Goal: Check status

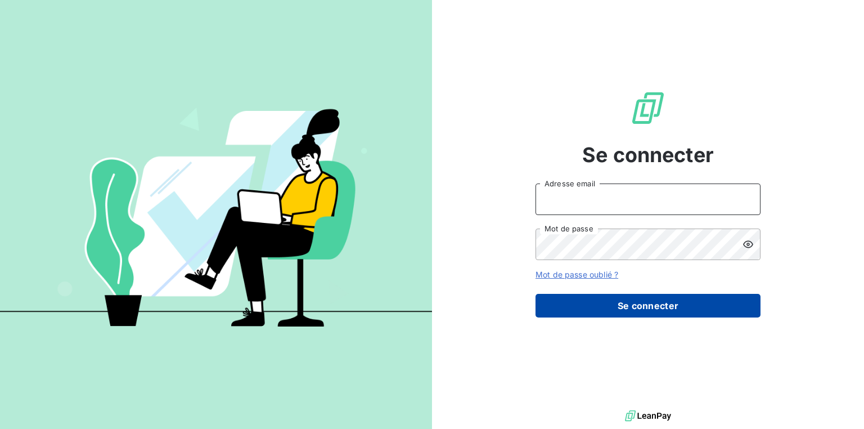
type input "[PERSON_NAME][EMAIL_ADDRESS][DOMAIN_NAME]"
click at [645, 309] on button "Se connecter" at bounding box center [648, 306] width 225 height 24
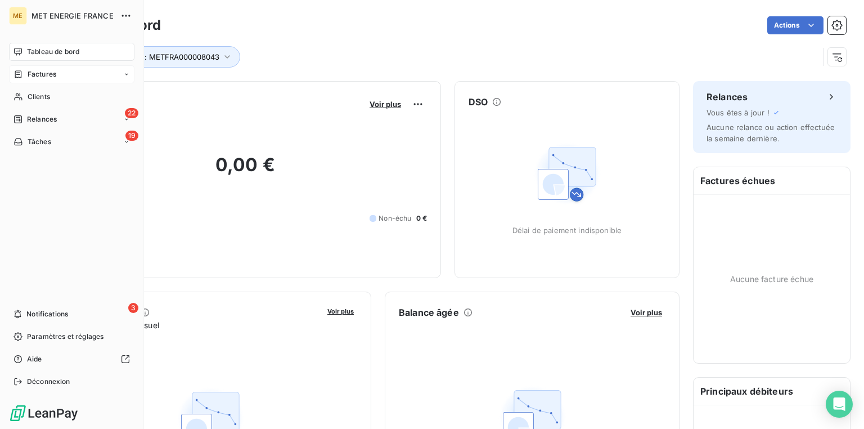
click at [46, 74] on span "Factures" at bounding box center [42, 74] width 29 height 10
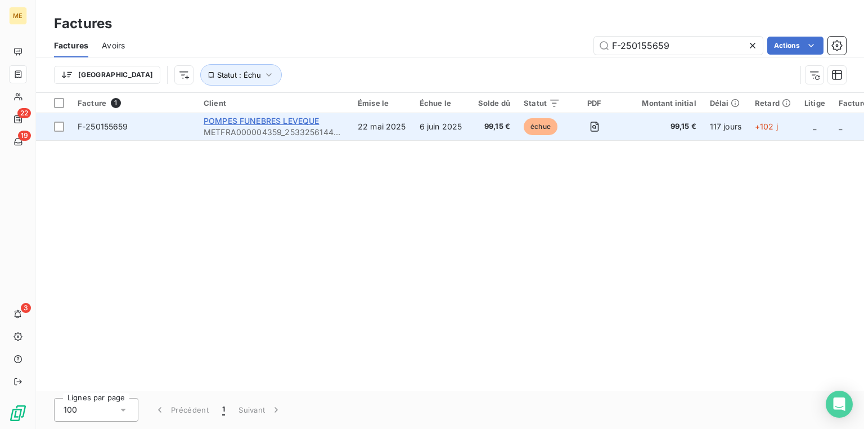
click at [295, 118] on span "POMPES FUNEBRES LEVEQUE" at bounding box center [261, 121] width 115 height 10
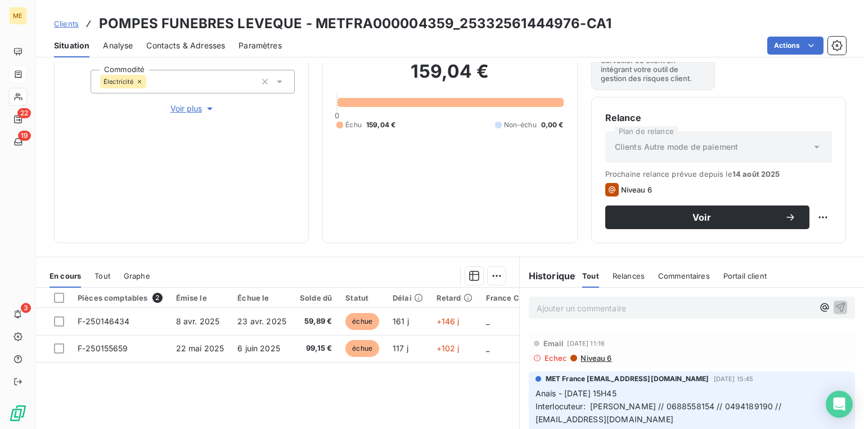
scroll to position [180, 0]
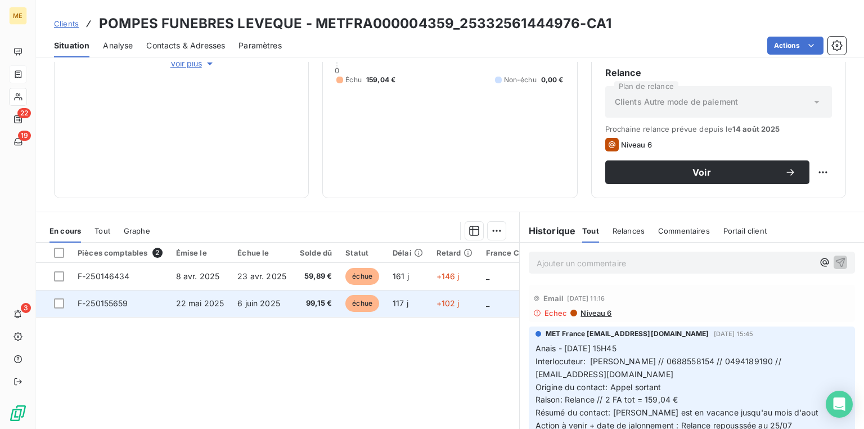
click at [124, 298] on span "F-250155659" at bounding box center [103, 303] width 51 height 10
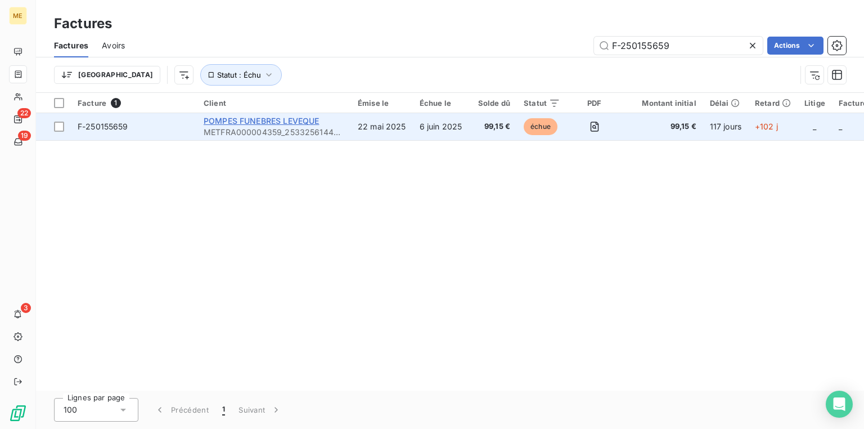
click at [223, 124] on span "POMPES FUNEBRES LEVEQUE" at bounding box center [261, 121] width 115 height 10
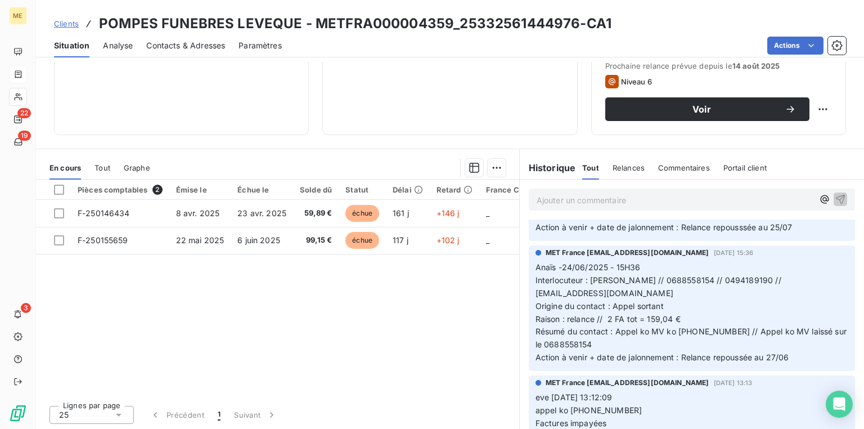
scroll to position [45, 0]
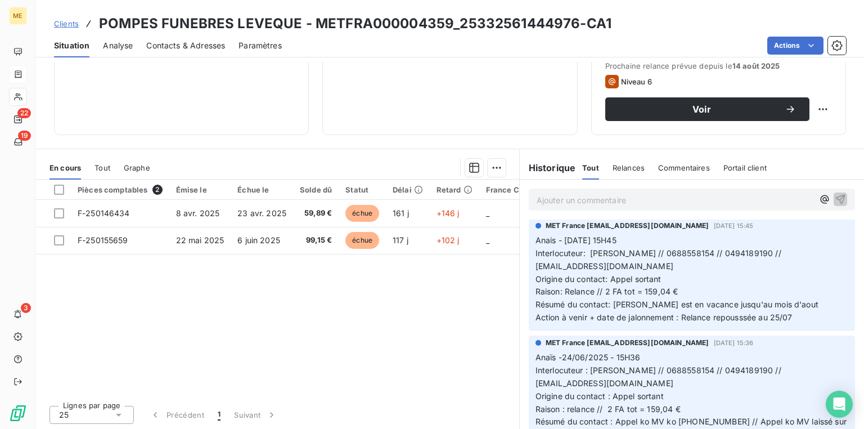
click at [160, 46] on span "Contacts & Adresses" at bounding box center [185, 45] width 79 height 11
